Goal: Information Seeking & Learning: Check status

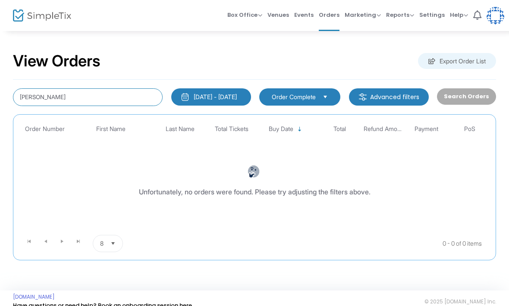
click at [65, 92] on input "[PERSON_NAME]" at bounding box center [88, 97] width 150 height 18
click at [69, 94] on input "[PERSON_NAME]" at bounding box center [88, 97] width 150 height 18
type input "H"
click at [128, 100] on input "[PERSON_NAME]" at bounding box center [88, 97] width 150 height 18
type input "S"
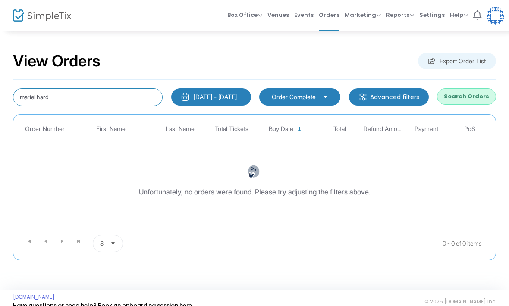
click at [63, 93] on input "mariel hard" at bounding box center [88, 97] width 150 height 18
click at [67, 98] on input "mariel hard" at bounding box center [88, 97] width 150 height 18
click at [67, 97] on input "mariel hard" at bounding box center [88, 97] width 150 height 18
type input "m"
click at [27, 101] on input "C" at bounding box center [88, 97] width 150 height 18
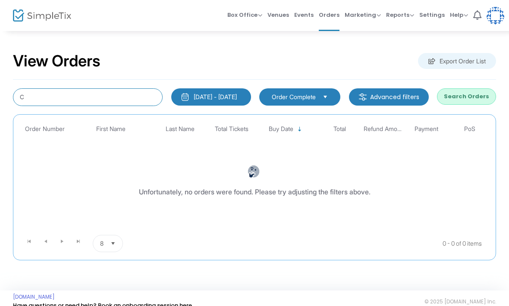
click at [27, 101] on input "C" at bounding box center [88, 97] width 150 height 18
paste input "[PERSON_NAME]"
click at [465, 97] on button "Search Orders" at bounding box center [466, 96] width 59 height 16
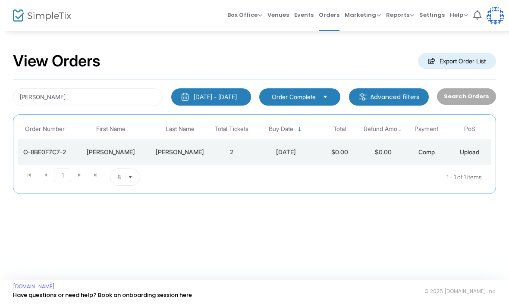
click at [409, 159] on td "Comp" at bounding box center [425, 152] width 43 height 26
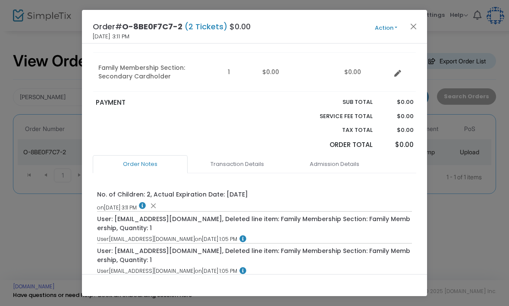
scroll to position [195, 0]
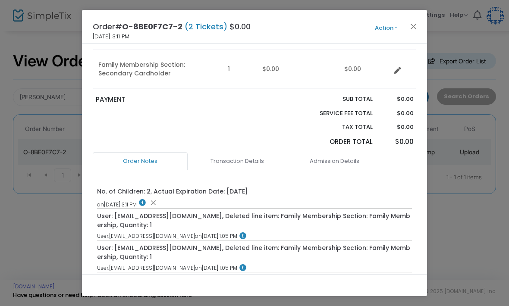
click at [343, 158] on link "Admission Details" at bounding box center [334, 161] width 95 height 18
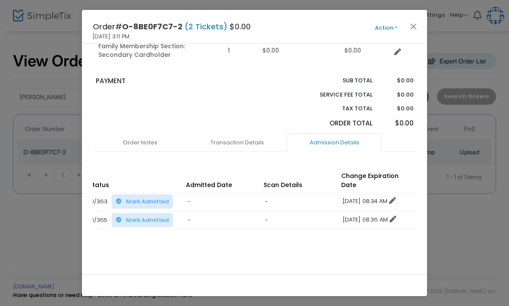
scroll to position [213, 0]
click at [155, 139] on link "Order Notes" at bounding box center [140, 143] width 95 height 18
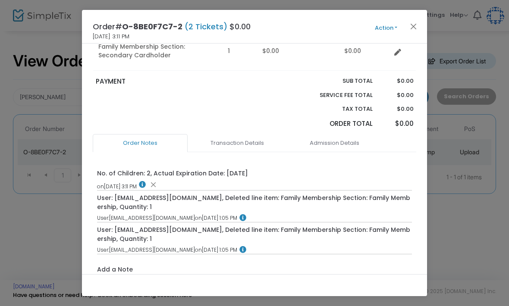
click at [347, 145] on link "Admission Details" at bounding box center [334, 143] width 95 height 18
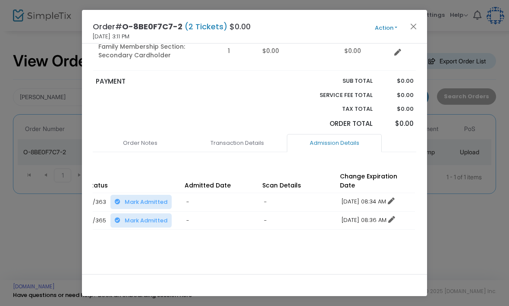
scroll to position [0, 166]
click at [151, 141] on link "Order Notes" at bounding box center [140, 143] width 95 height 18
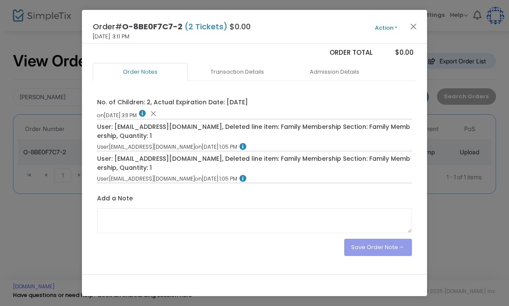
scroll to position [284, 0]
click at [416, 25] on button "Close" at bounding box center [413, 26] width 11 height 11
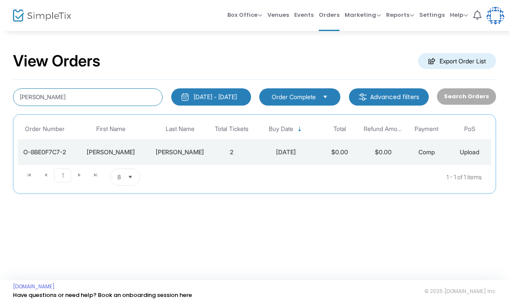
click at [77, 97] on input "[PERSON_NAME]" at bounding box center [88, 97] width 150 height 18
click at [26, 98] on input "[PERSON_NAME]" at bounding box center [88, 97] width 150 height 18
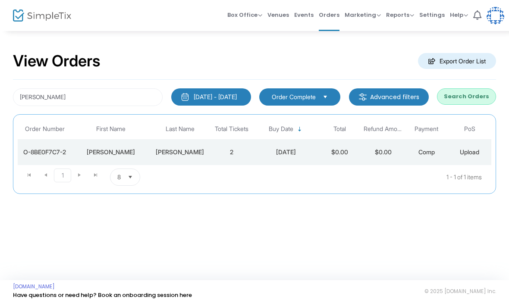
click at [472, 95] on button "Search Orders" at bounding box center [466, 96] width 59 height 16
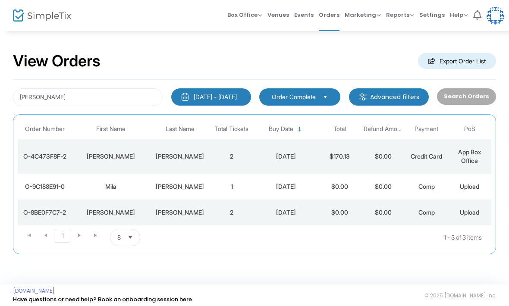
click at [317, 160] on td "[DATE]" at bounding box center [285, 156] width 65 height 34
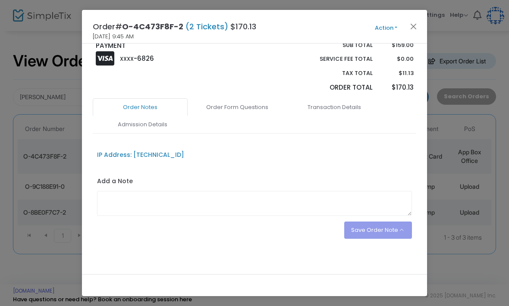
click at [166, 121] on link "Admission Details" at bounding box center [142, 125] width 95 height 18
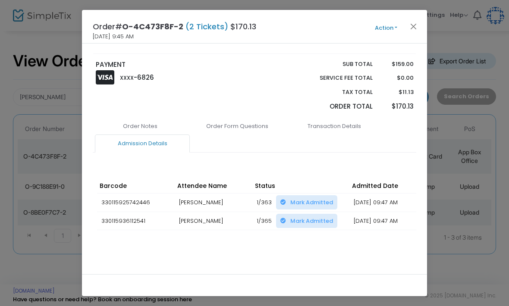
click at [414, 24] on button "Close" at bounding box center [413, 26] width 11 height 11
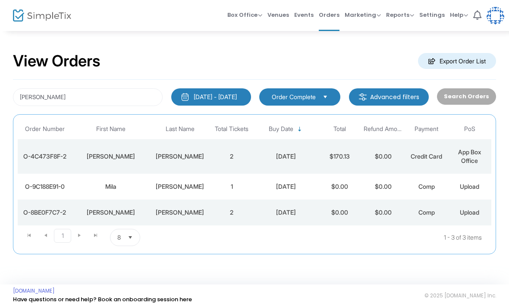
click at [308, 225] on td "[DATE]" at bounding box center [285, 213] width 65 height 26
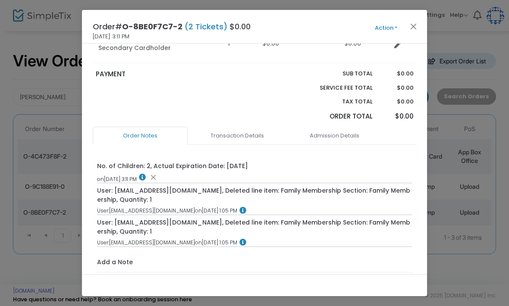
scroll to position [221, 0]
click at [331, 131] on link "Admission Details" at bounding box center [334, 136] width 95 height 18
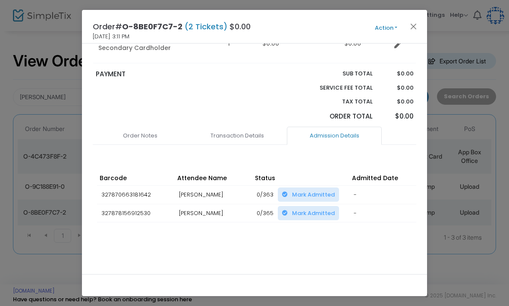
scroll to position [213, 0]
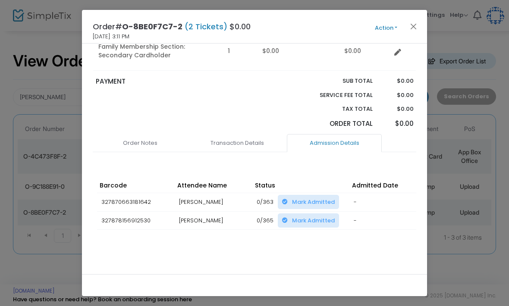
click at [410, 29] on button "Close" at bounding box center [413, 26] width 11 height 11
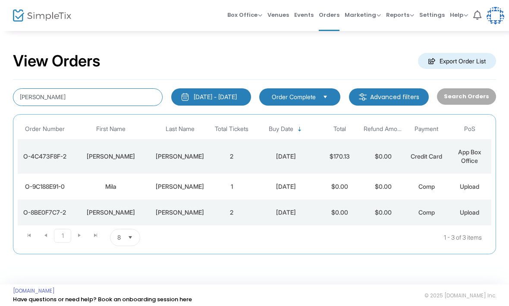
click at [94, 98] on input "[PERSON_NAME]" at bounding box center [88, 97] width 150 height 18
click at [31, 101] on input "[PERSON_NAME]" at bounding box center [88, 97] width 150 height 18
click at [31, 100] on input "[PERSON_NAME]" at bounding box center [88, 97] width 150 height 18
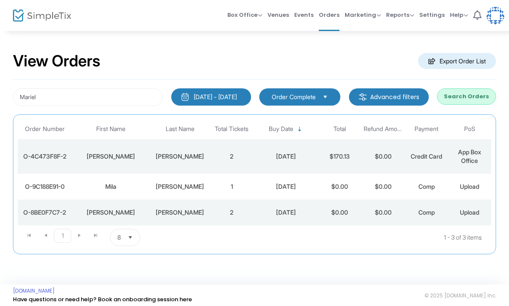
click at [477, 98] on button "Search Orders" at bounding box center [466, 96] width 59 height 16
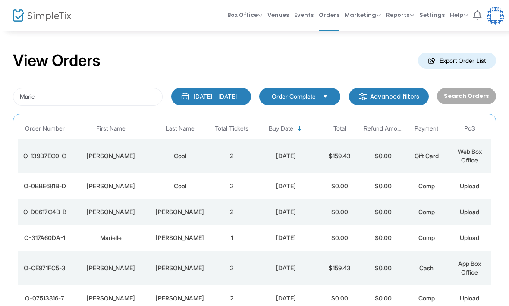
scroll to position [0, 0]
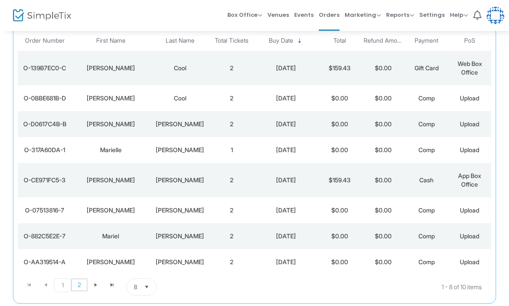
click at [79, 283] on span "2" at bounding box center [79, 285] width 16 height 13
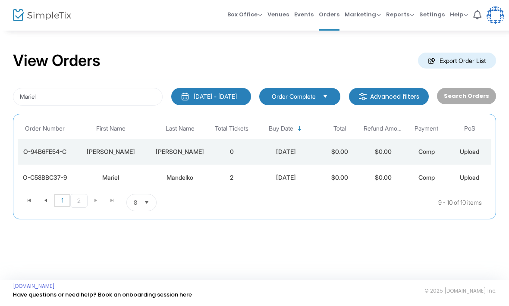
click at [67, 198] on span "1" at bounding box center [62, 200] width 16 height 13
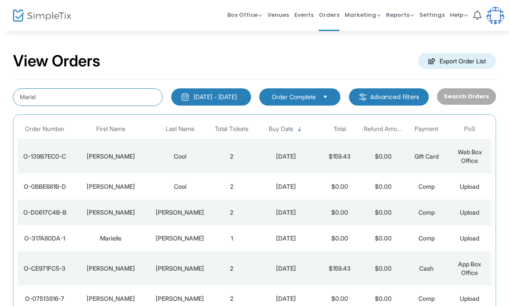
click at [110, 100] on input "Mariel" at bounding box center [88, 97] width 150 height 18
type input "M"
